Goal: Task Accomplishment & Management: Manage account settings

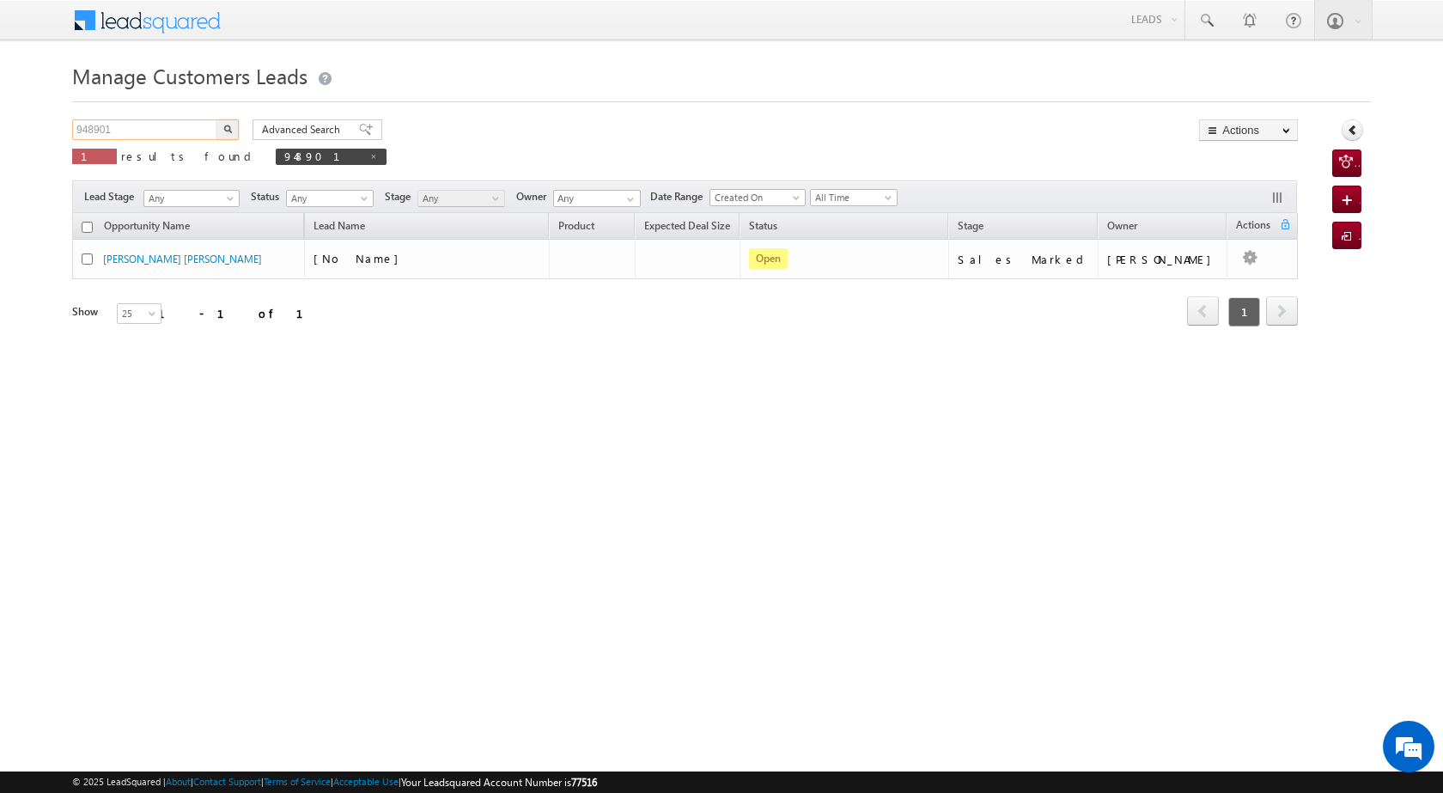
drag, startPoint x: 139, startPoint y: 121, endPoint x: 57, endPoint y: 109, distance: 83.3
click at [57, 109] on body "Menu [PERSON_NAME] [PERSON_NAME] a2@ks erve." at bounding box center [721, 243] width 1443 height 487
paste input "866"
type input "948866"
click at [233, 134] on button "button" at bounding box center [227, 129] width 22 height 21
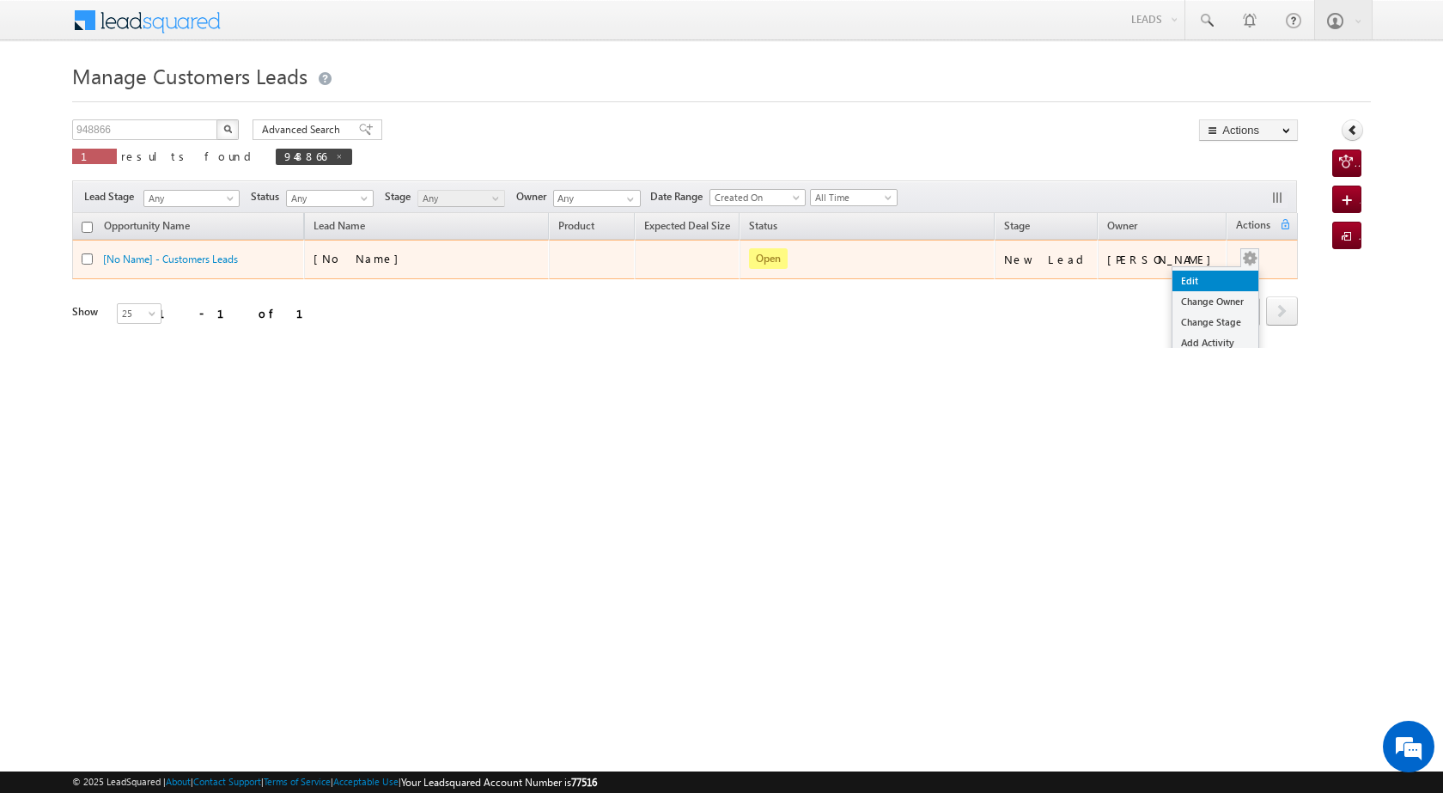
click at [1183, 279] on link "Edit" at bounding box center [1215, 281] width 86 height 21
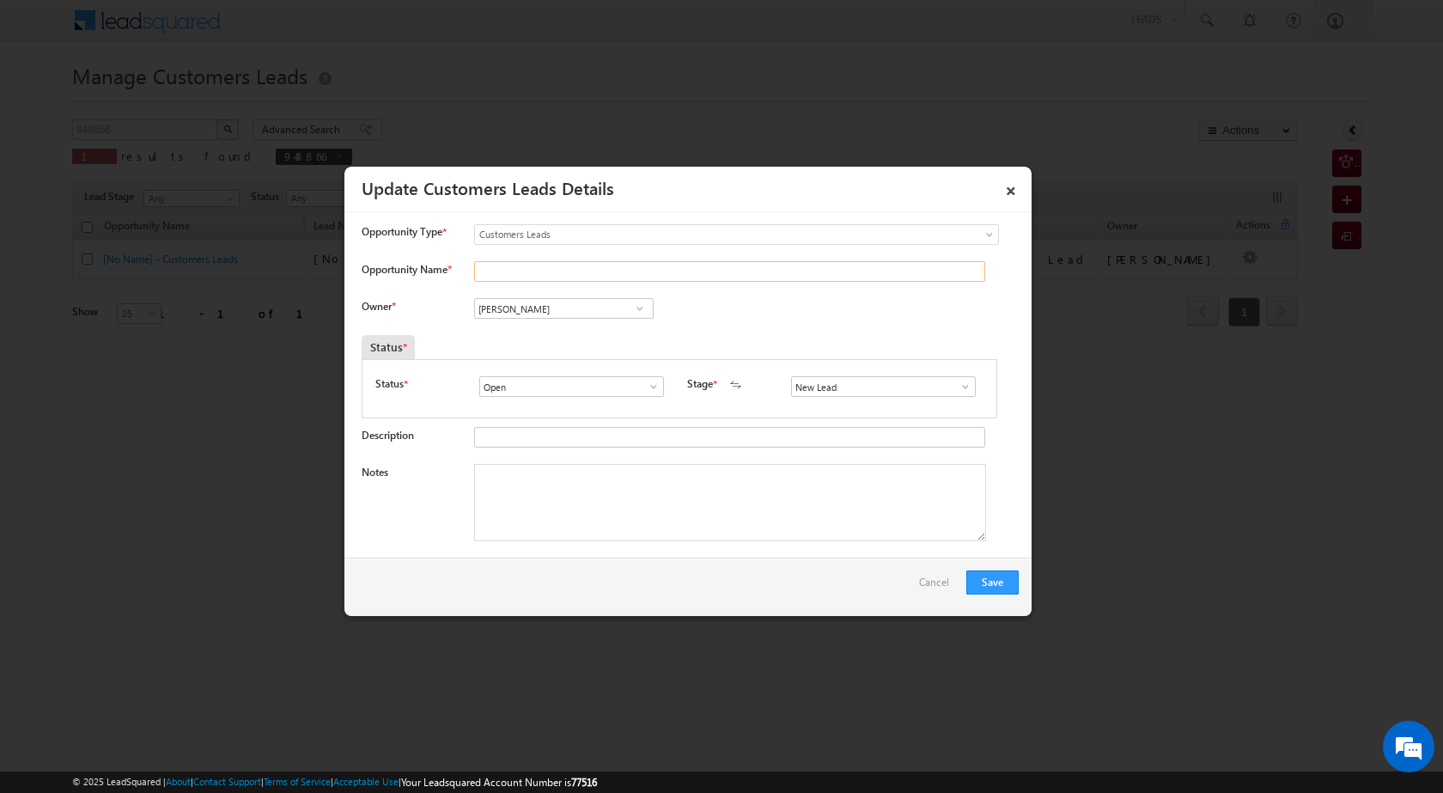
click at [551, 273] on input "Opportunity Name *" at bounding box center [729, 271] width 511 height 21
click at [515, 269] on input "Opportunity Name *" at bounding box center [729, 271] width 511 height 21
paste input "[PERSON_NAME]"
type input "[PERSON_NAME]"
click at [957, 386] on span at bounding box center [965, 387] width 17 height 14
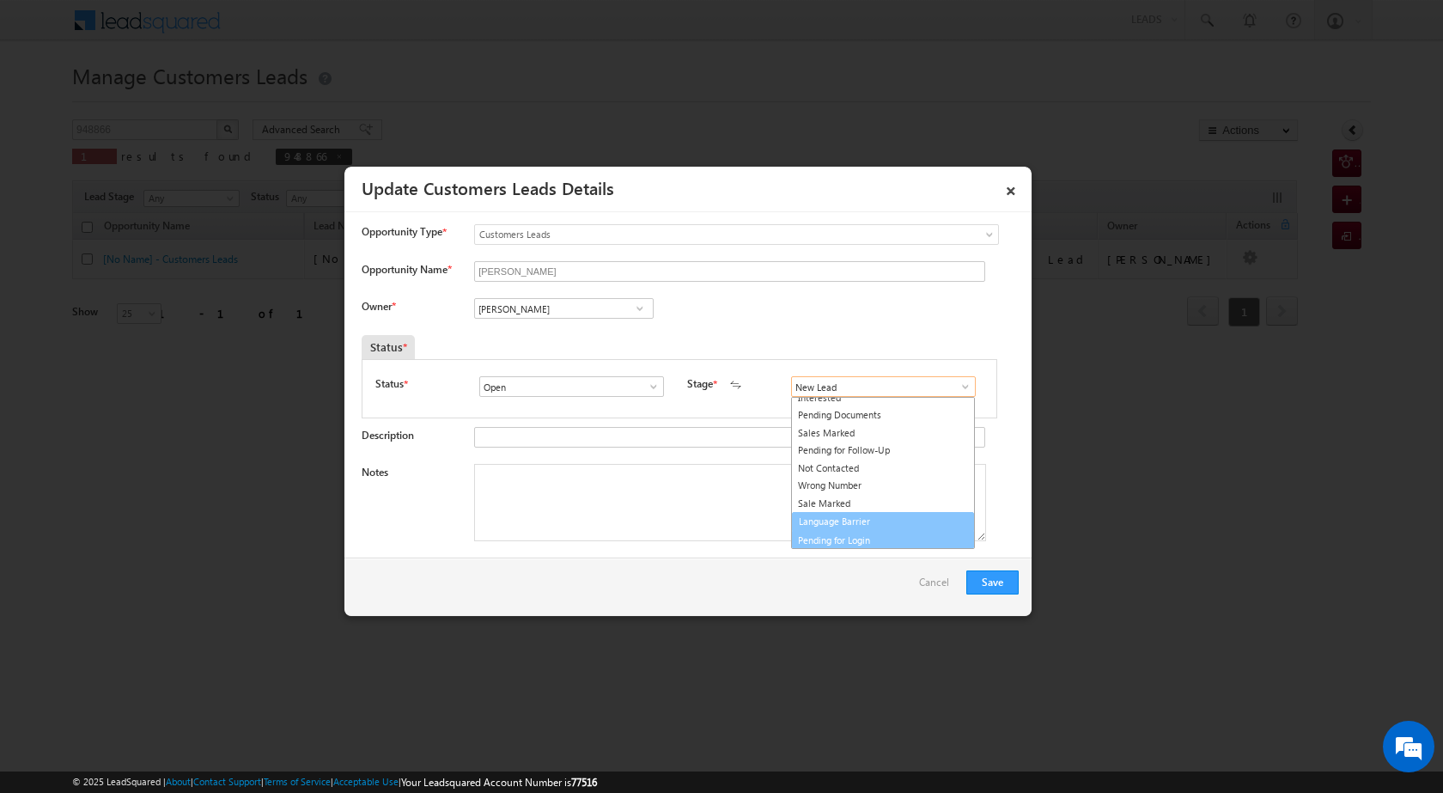
scroll to position [26, 0]
click at [843, 508] on link "Sale Marked" at bounding box center [883, 505] width 184 height 20
type input "Sale Marked"
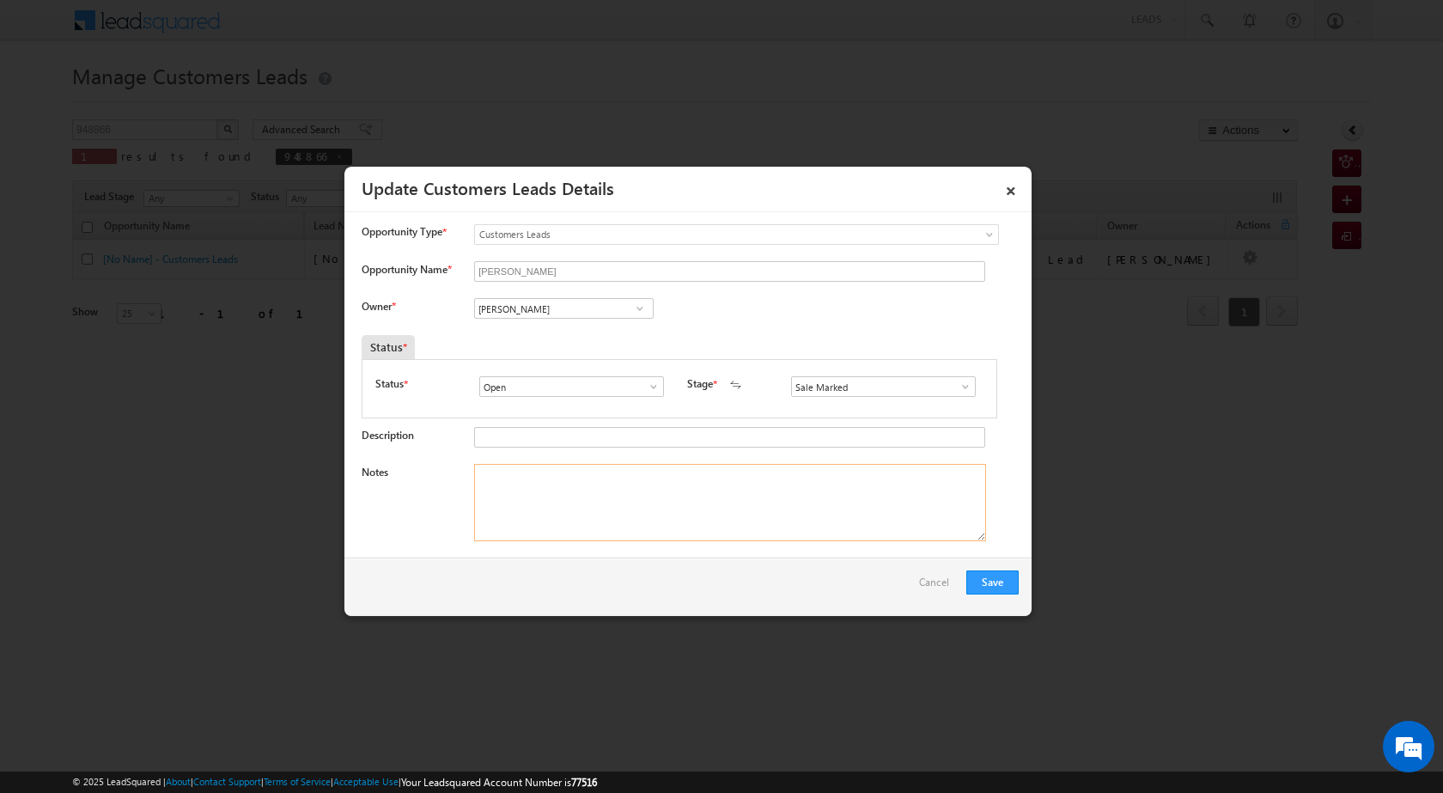
click at [722, 509] on textarea "Notes" at bounding box center [730, 502] width 512 height 77
click at [653, 385] on span at bounding box center [653, 387] width 17 height 14
click at [636, 308] on span at bounding box center [639, 308] width 17 height 14
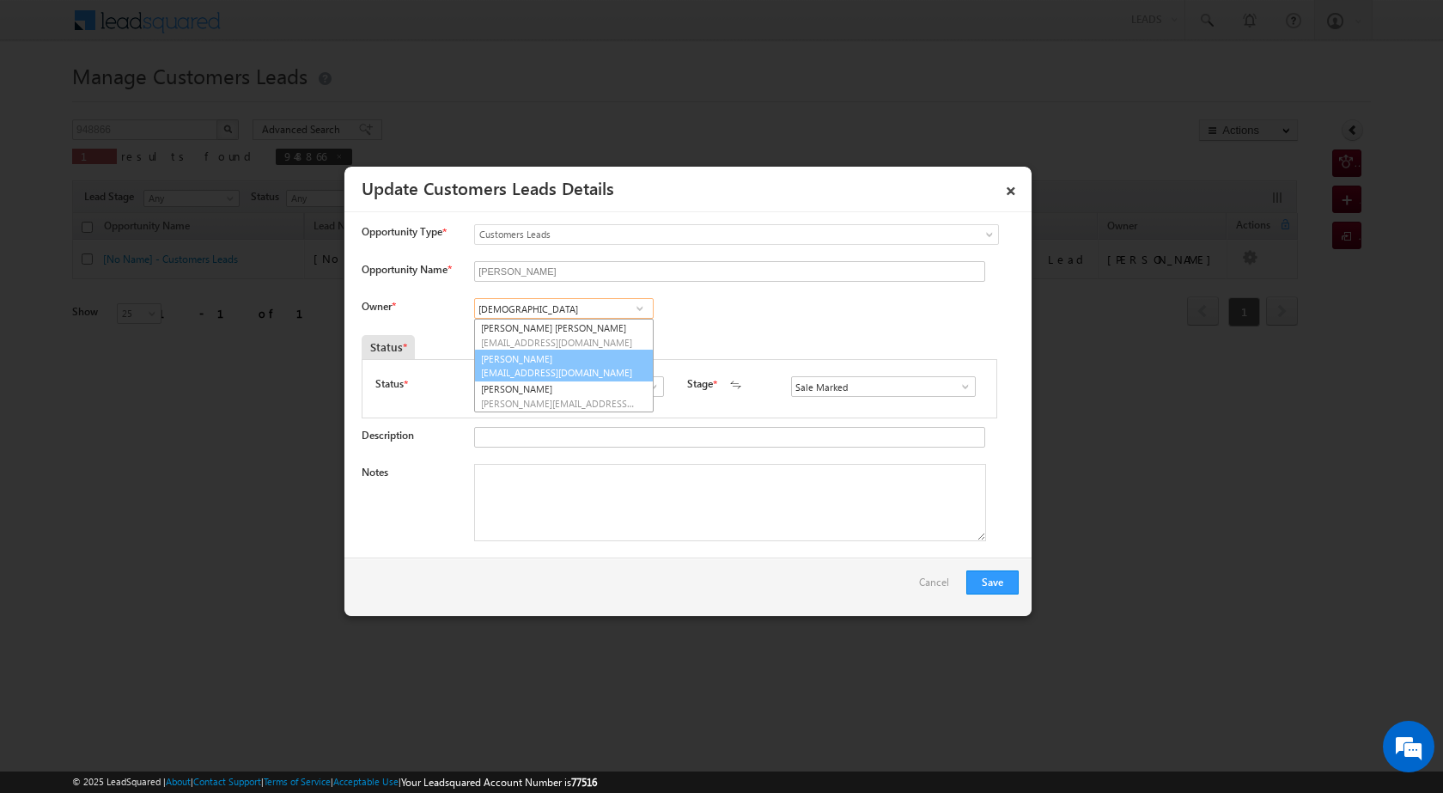
click at [618, 359] on link "[PERSON_NAME] [EMAIL_ADDRESS][DOMAIN_NAME]" at bounding box center [564, 366] width 180 height 33
type input "[PERSON_NAME]"
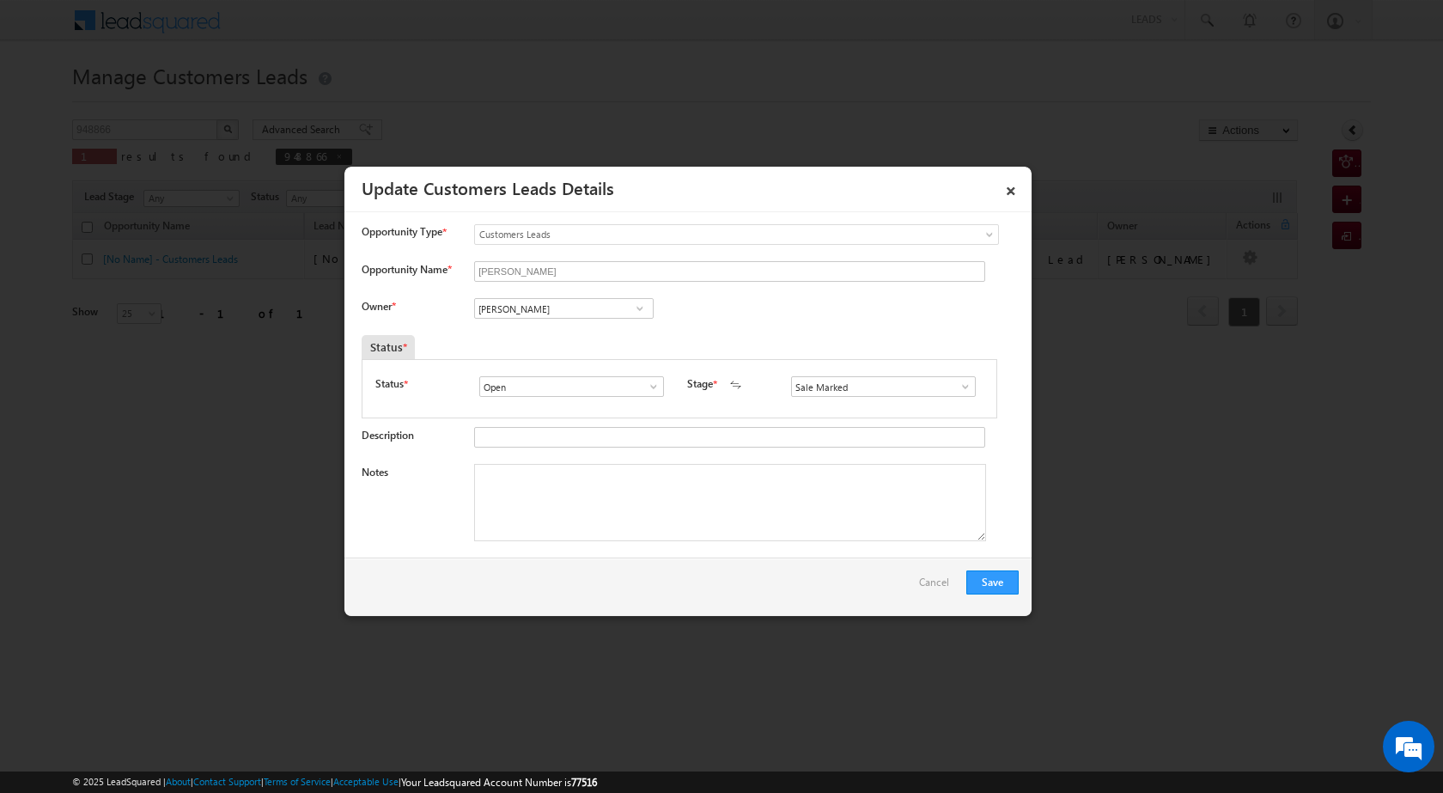
click at [760, 547] on div "Notes" at bounding box center [690, 507] width 657 height 86
click at [667, 497] on textarea "Notes" at bounding box center [730, 502] width 512 height 77
click at [697, 502] on textarea "Notes" at bounding box center [730, 502] width 512 height 77
paste textarea "ALL READY SITARA CX TOPUP NEED 5 LAC PA RVATI PRAVEEN UNIQ ID 948866 Website To…"
type textarea "ALL READY SITARA CX TOPUP NEED 5 LAC PA RVATI PRAVEEN UNIQ ID 948866 Website To…"
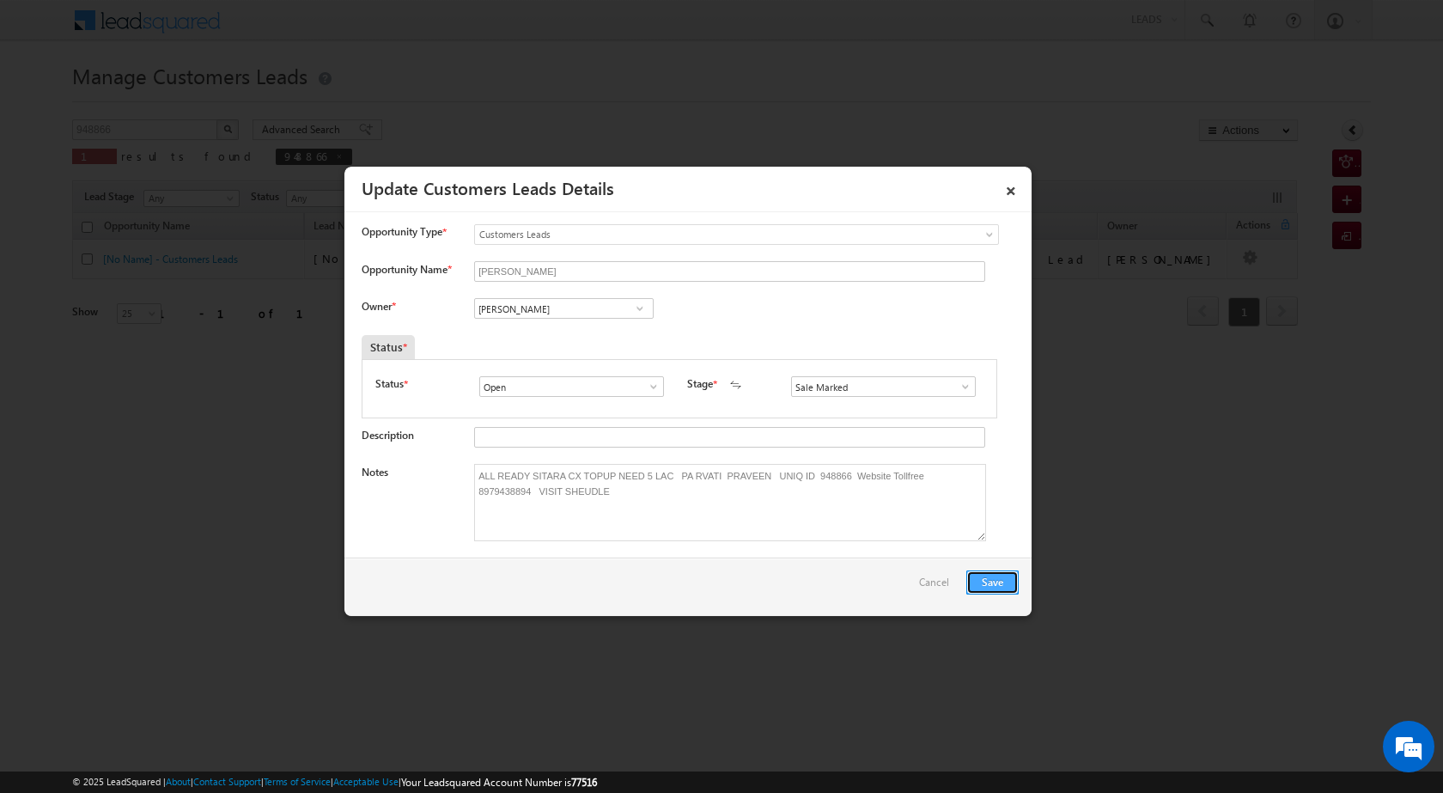
click at [994, 576] on button "Save" at bounding box center [992, 582] width 52 height 24
